Goal: Check status

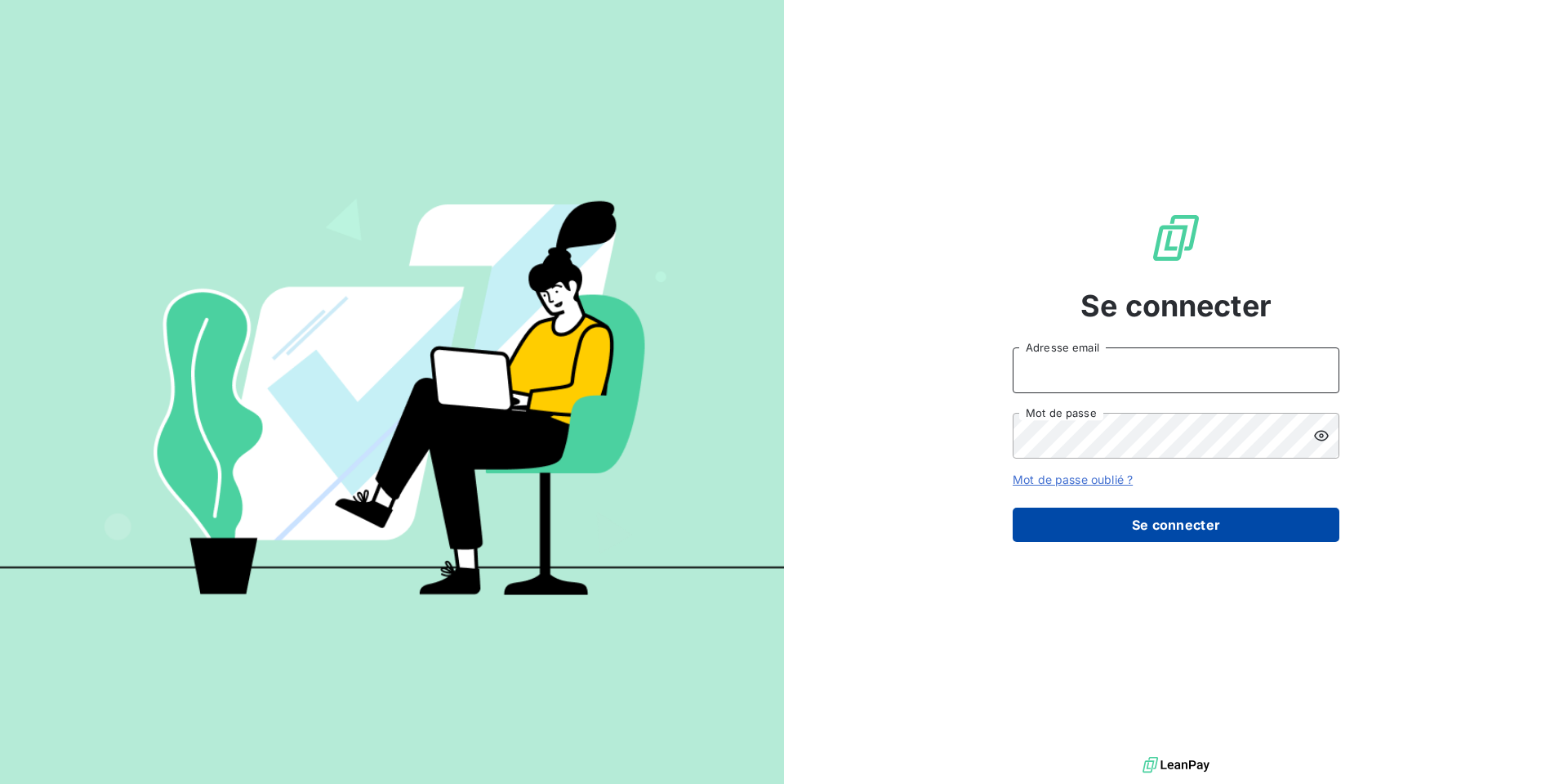
type input "[EMAIL_ADDRESS][DOMAIN_NAME]"
click at [1153, 527] on button "Se connecter" at bounding box center [1177, 524] width 327 height 35
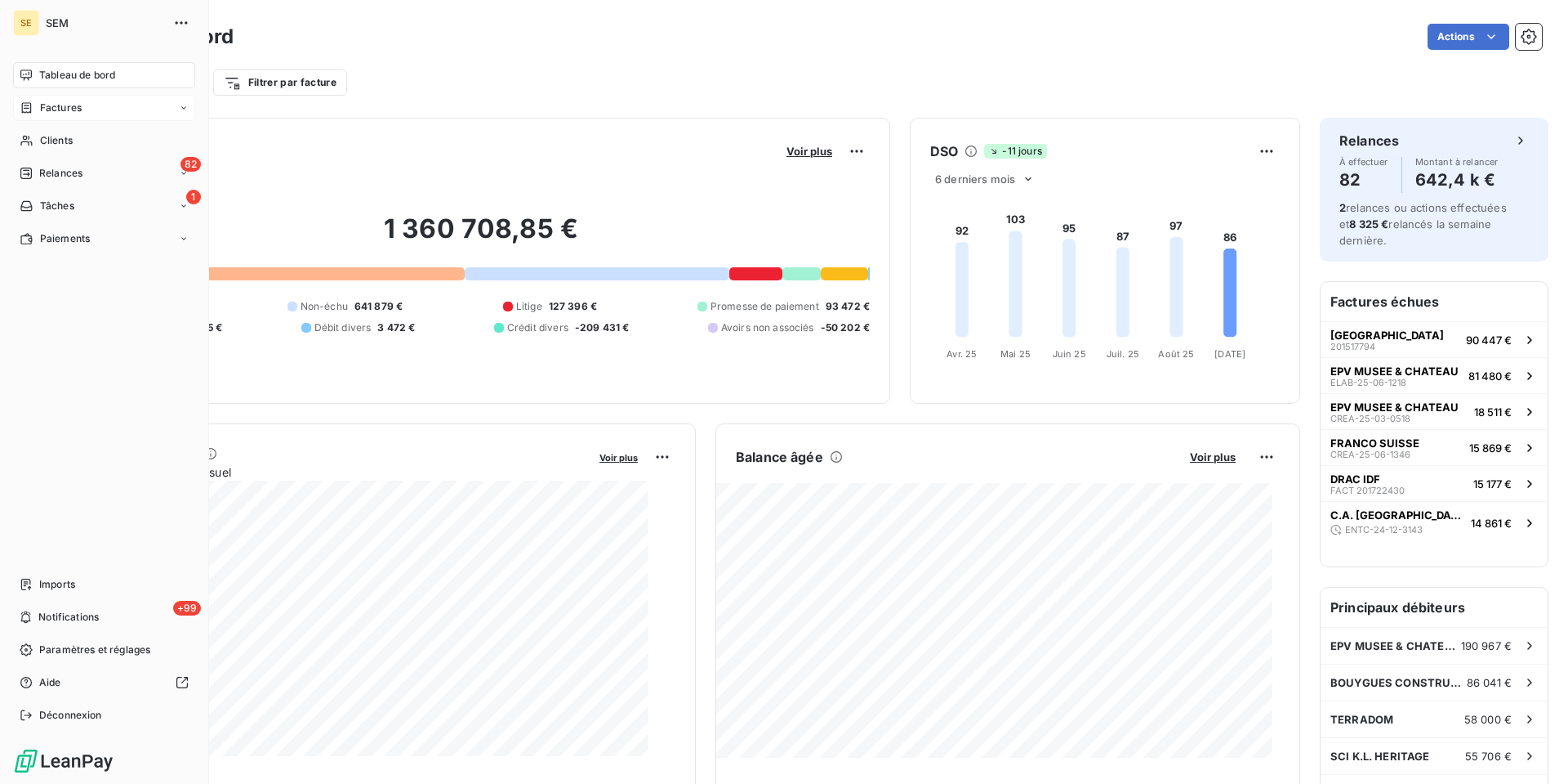
click at [78, 115] on span "Factures" at bounding box center [60, 107] width 42 height 15
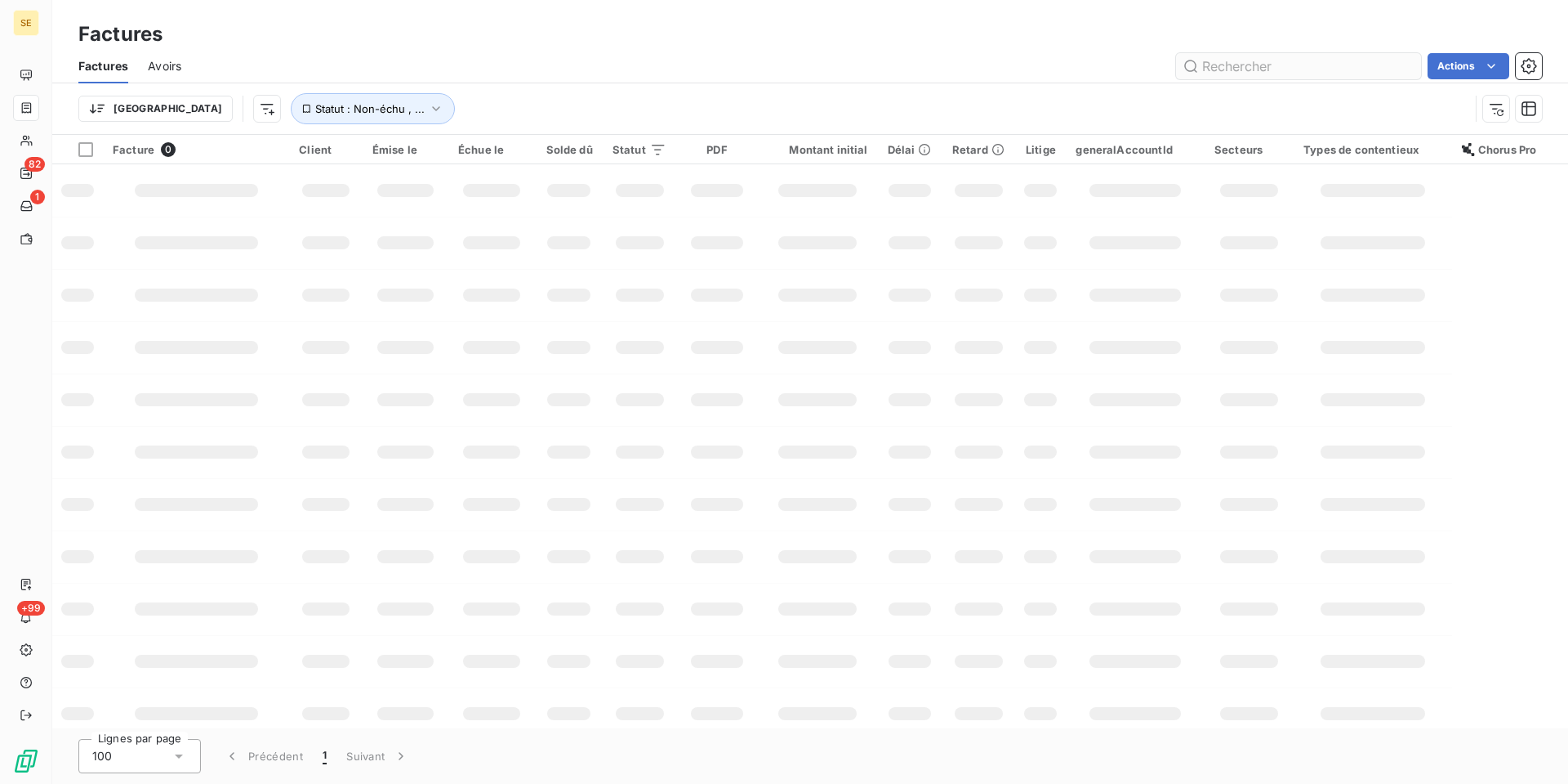
click at [1224, 79] on input "text" at bounding box center [1298, 66] width 245 height 26
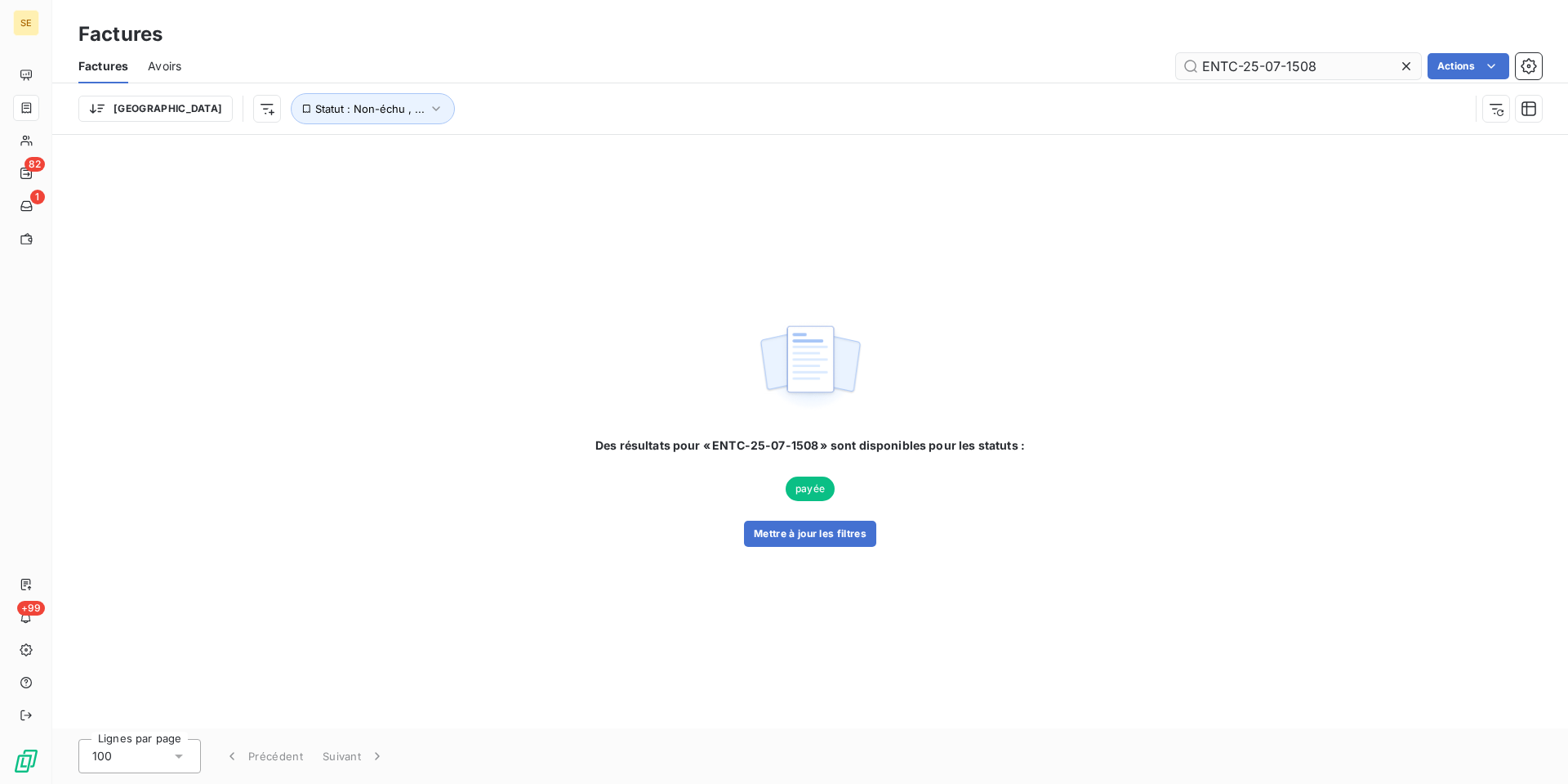
click at [1249, 77] on input "ENTC-25-07-1508" at bounding box center [1298, 66] width 245 height 26
click at [1272, 79] on input "ENTC-25-07-1508" at bounding box center [1298, 66] width 245 height 26
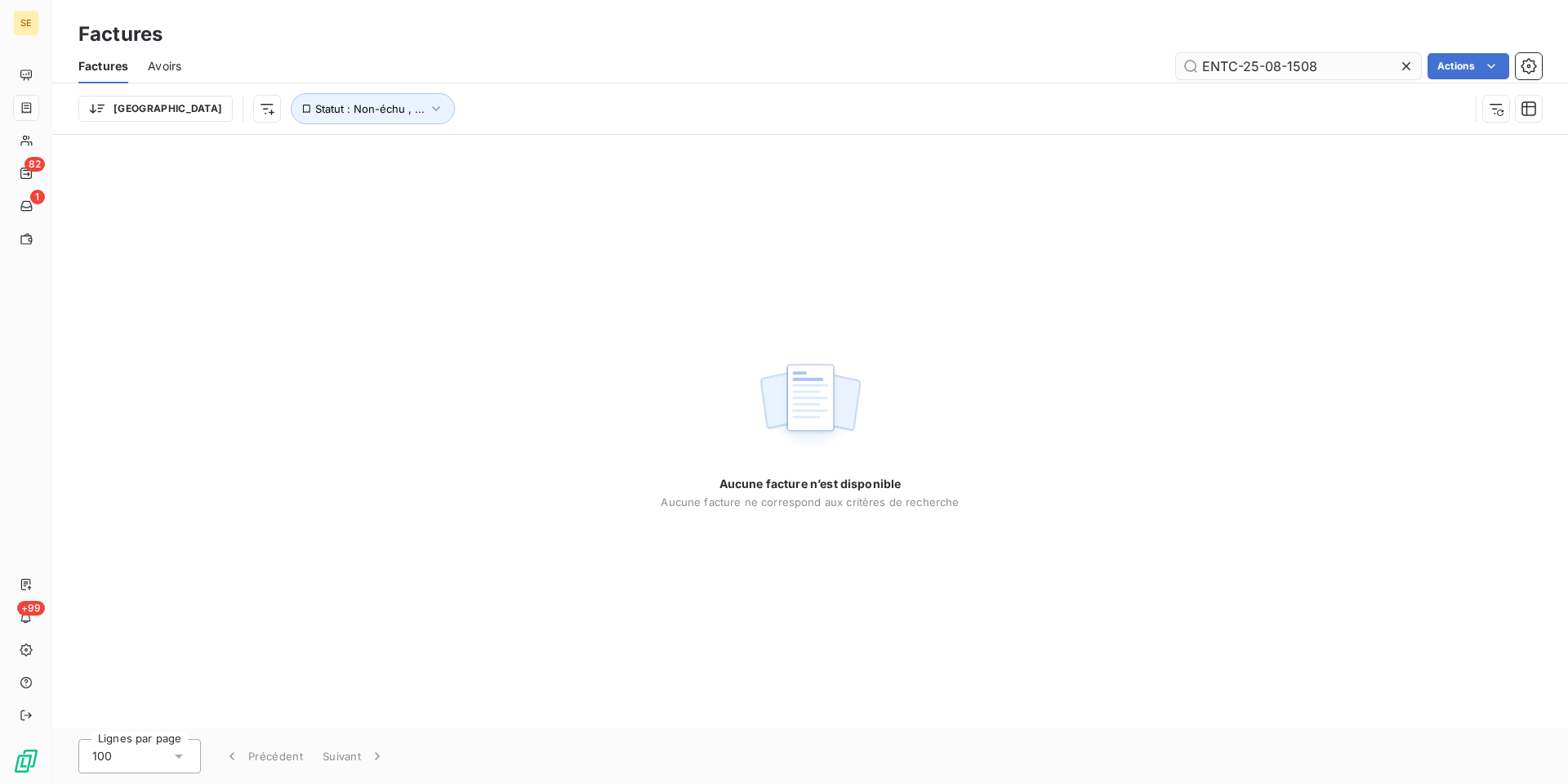
click at [1321, 79] on input "ENTC-25-08-1508" at bounding box center [1298, 66] width 245 height 26
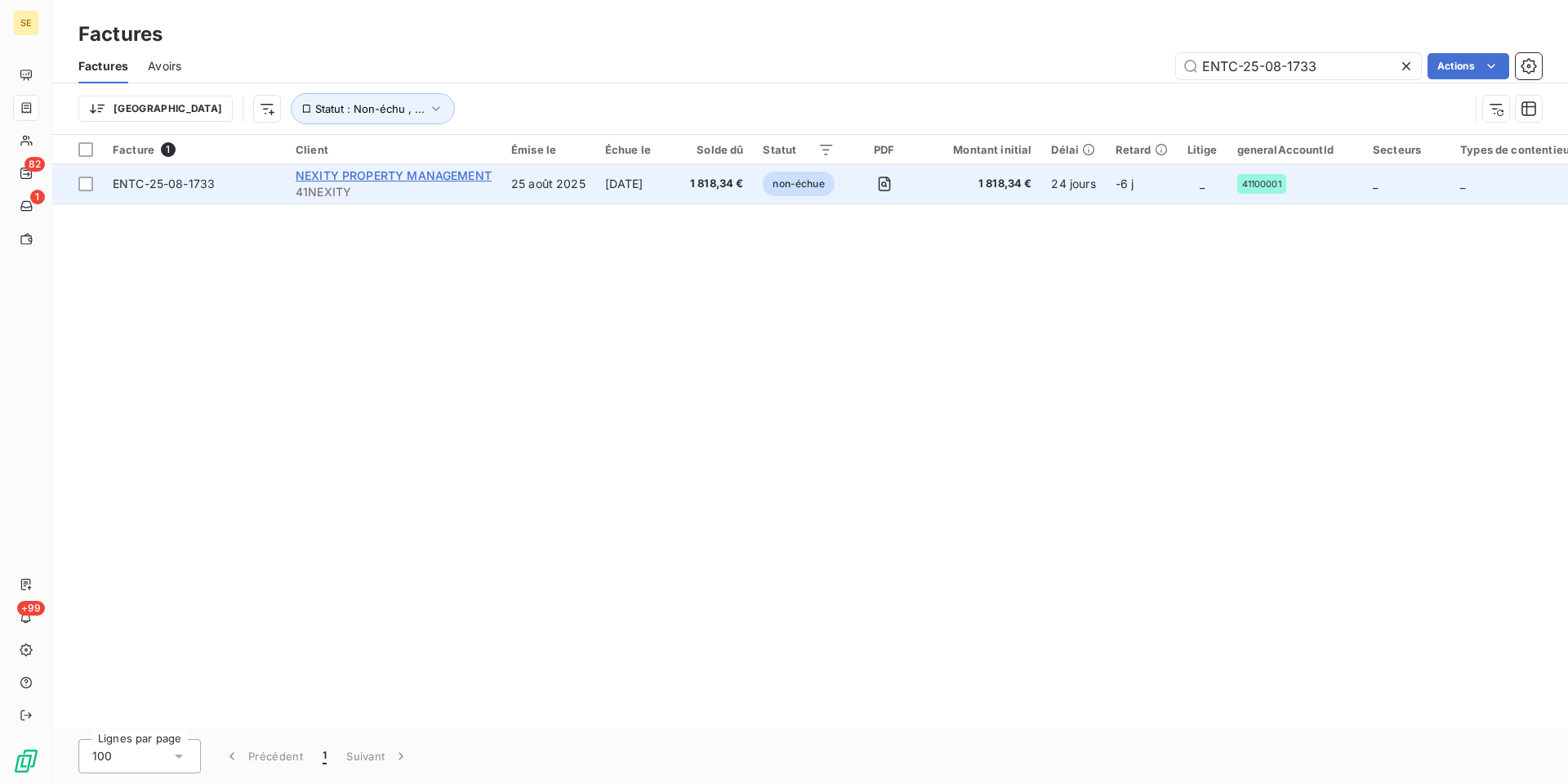
type input "ENTC-25-08-1733"
click at [352, 182] on span "NEXITY PROPERTY MANAGEMENT" at bounding box center [394, 175] width 196 height 14
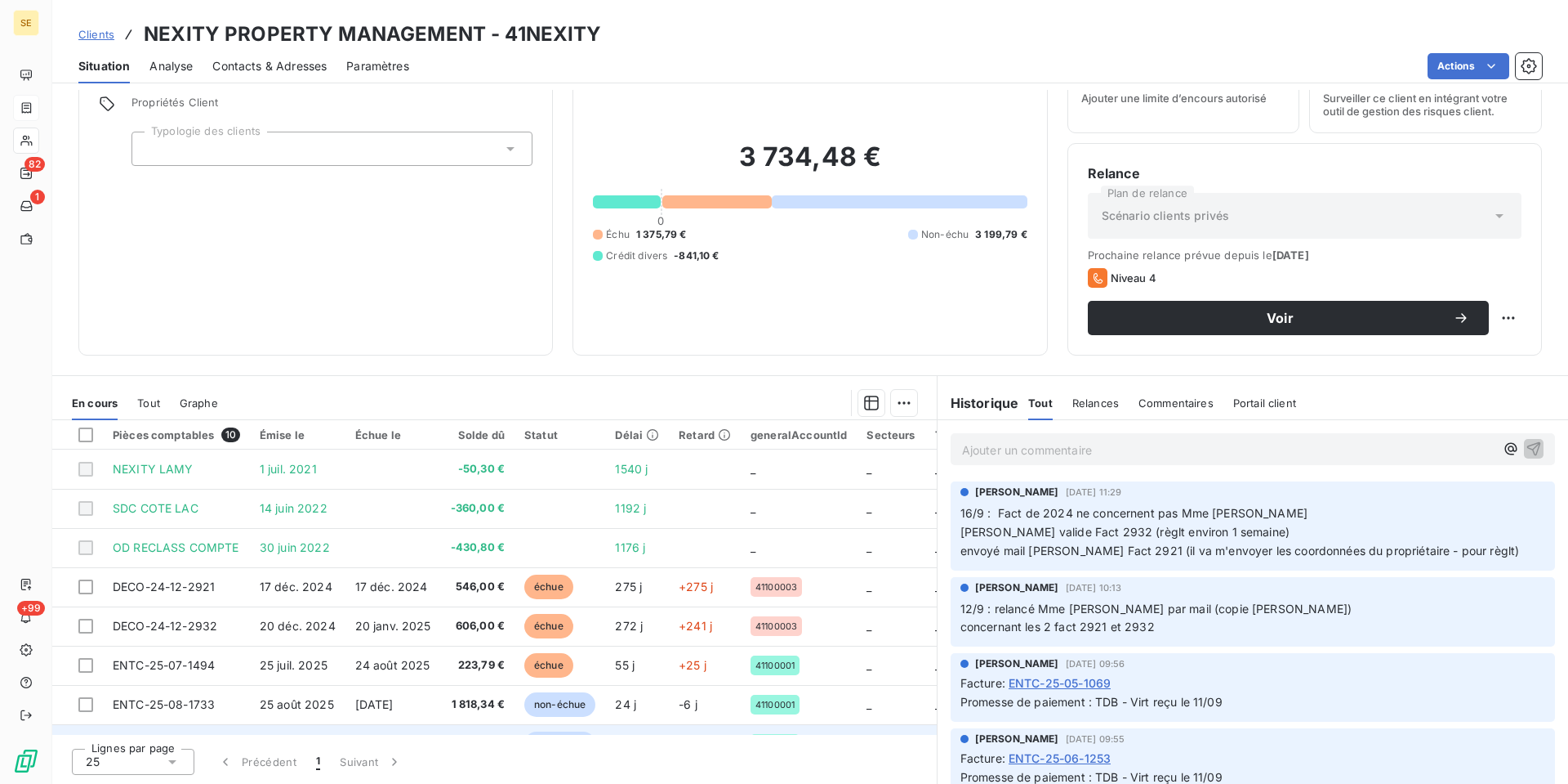
scroll to position [72, 0]
